Goal: Task Accomplishment & Management: Manage account settings

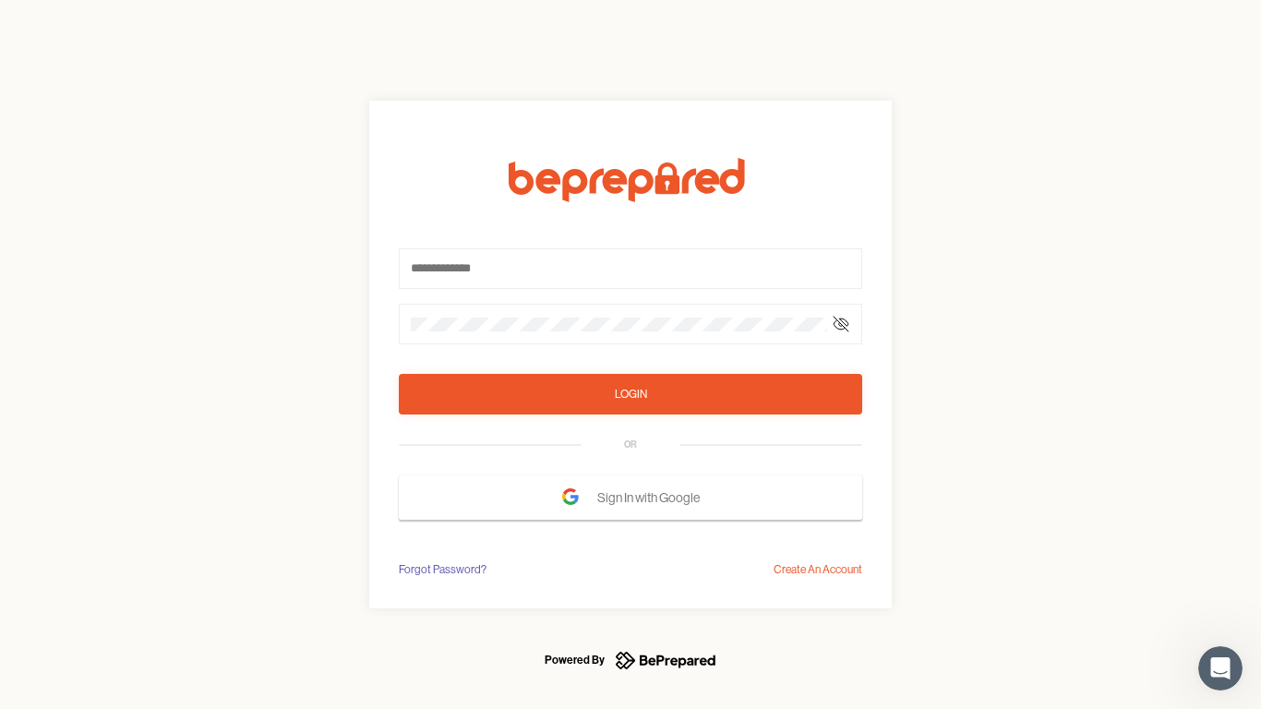
click at [631, 355] on form "Login OR Sign In with Google" at bounding box center [631, 339] width 464 height 362
click at [841, 324] on icon at bounding box center [841, 324] width 15 height 15
click at [631, 394] on div "Login" at bounding box center [631, 394] width 32 height 18
click at [631, 498] on span "Sign In with Google" at bounding box center [653, 497] width 112 height 33
click at [441, 570] on div "Forgot Password?" at bounding box center [443, 570] width 88 height 18
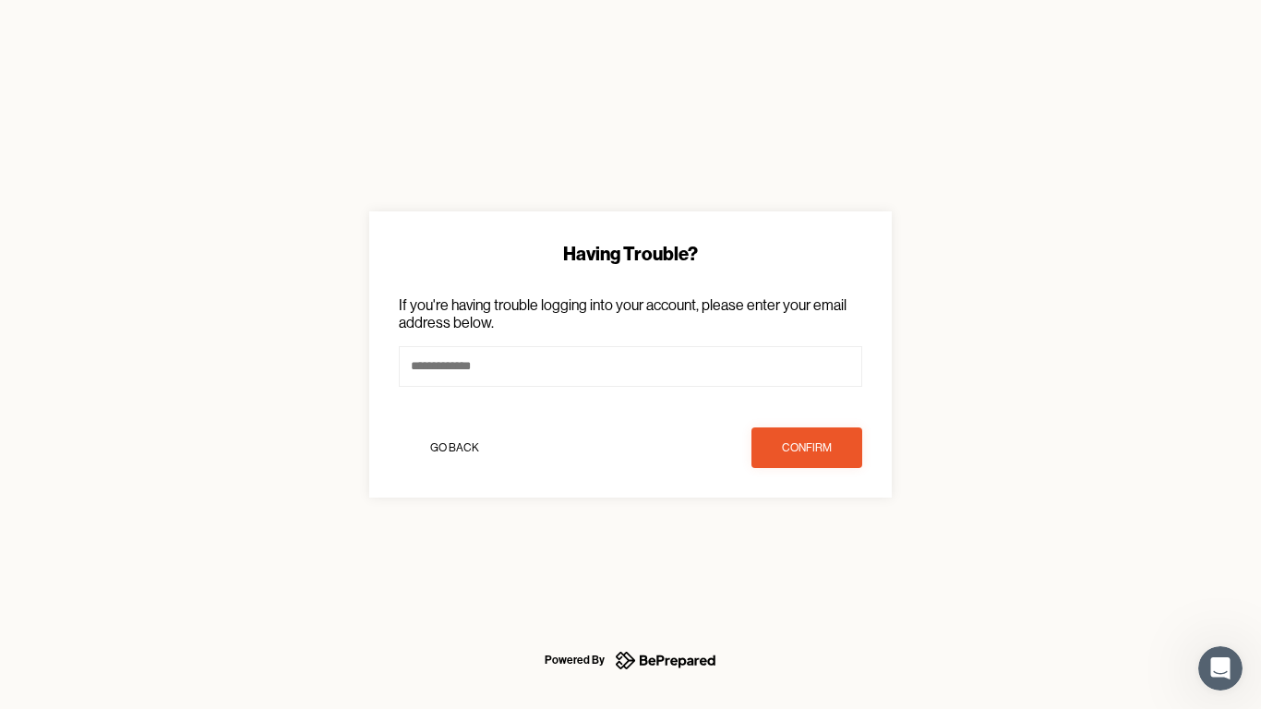
click at [818, 570] on div "Having Trouble? If you're having trouble logging into your account, please ente…" at bounding box center [630, 354] width 1261 height 709
click at [1221, 669] on icon "Open Intercom Messenger" at bounding box center [1221, 669] width 30 height 30
